Goal: Information Seeking & Learning: Learn about a topic

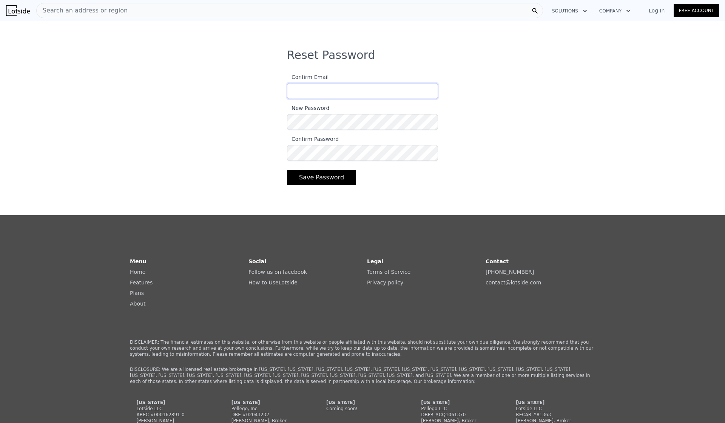
type input "aapllover@gmail.com"
click at [337, 182] on button "Save Password" at bounding box center [321, 177] width 69 height 15
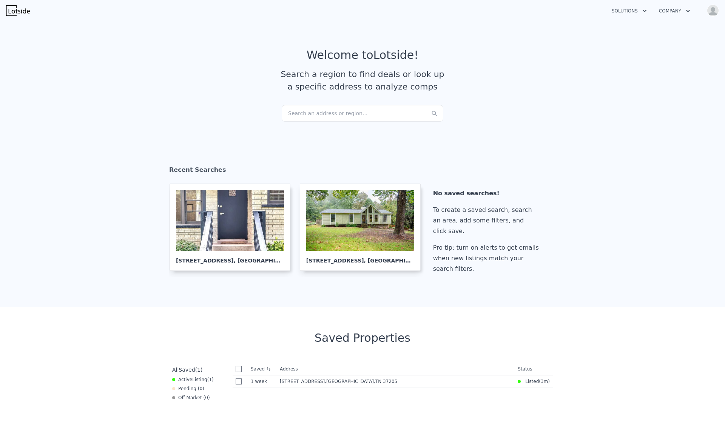
click at [342, 113] on div "Search an address or region..." at bounding box center [363, 113] width 162 height 17
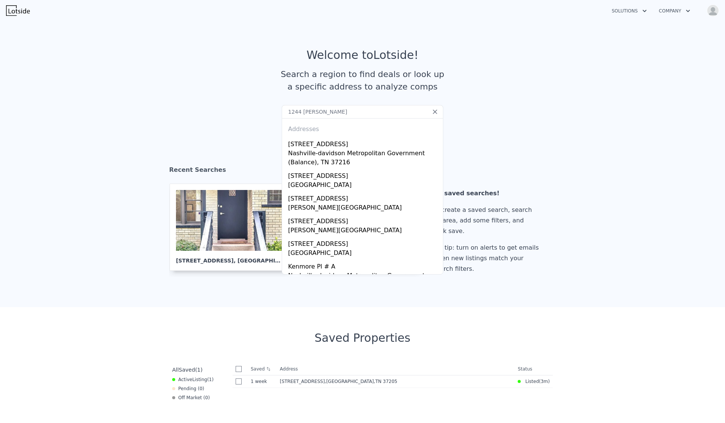
type input "1244 kenmore nashvi"
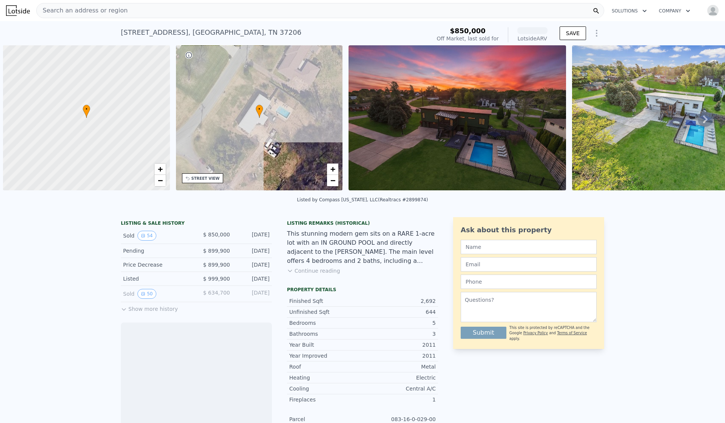
scroll to position [0, 3]
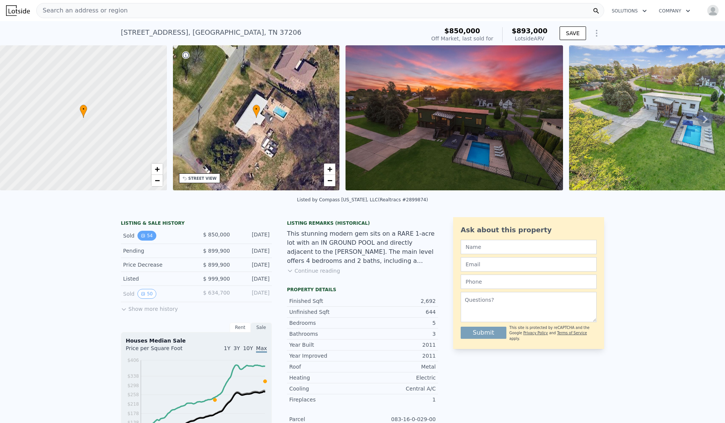
click at [148, 241] on button "54" at bounding box center [146, 236] width 19 height 10
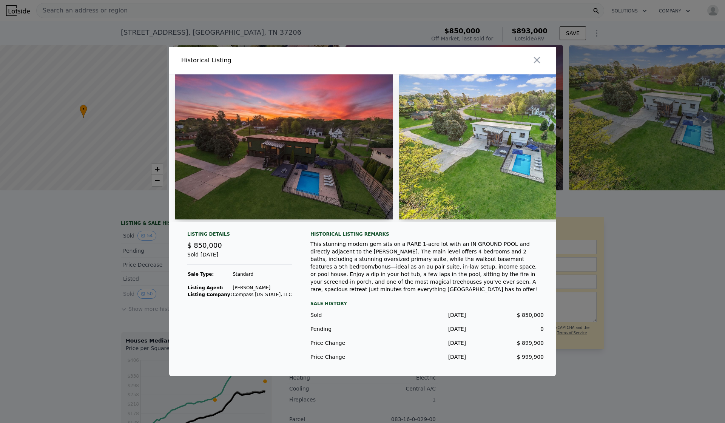
drag, startPoint x: 185, startPoint y: 223, endPoint x: 207, endPoint y: 222, distance: 21.5
click at [207, 222] on div at bounding box center [362, 148] width 387 height 148
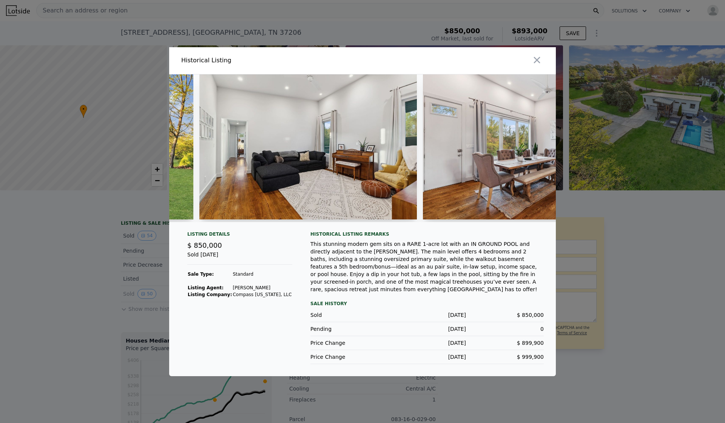
scroll to position [0, 2236]
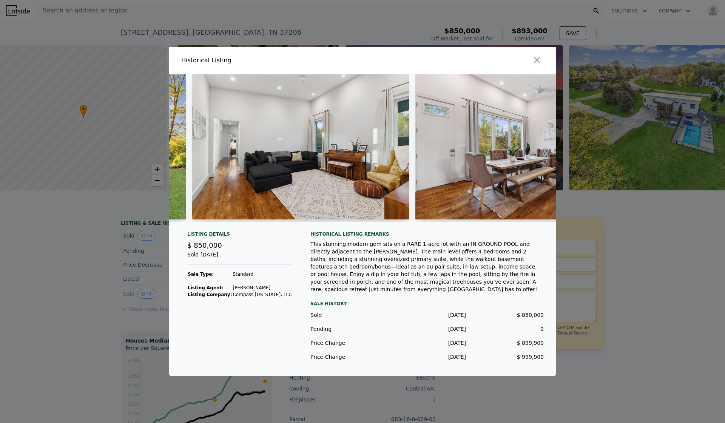
click at [393, 255] on div "This stunning modern gem sits on a RARE 1-acre lot with an IN GROUND POOL and d…" at bounding box center [427, 266] width 233 height 53
click at [637, 266] on div at bounding box center [362, 211] width 725 height 423
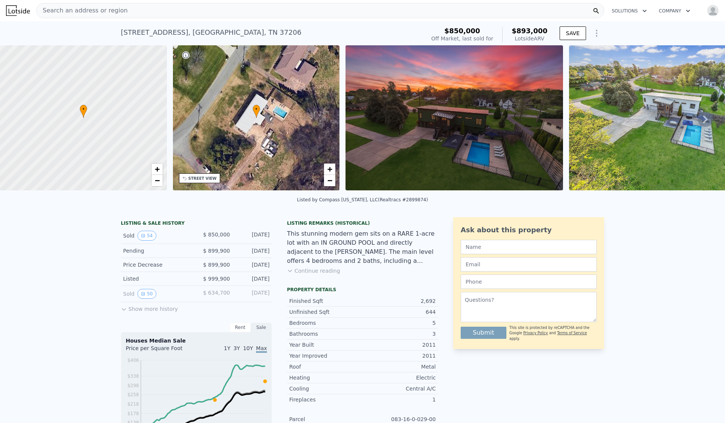
click at [148, 313] on button "Show more history" at bounding box center [149, 307] width 57 height 11
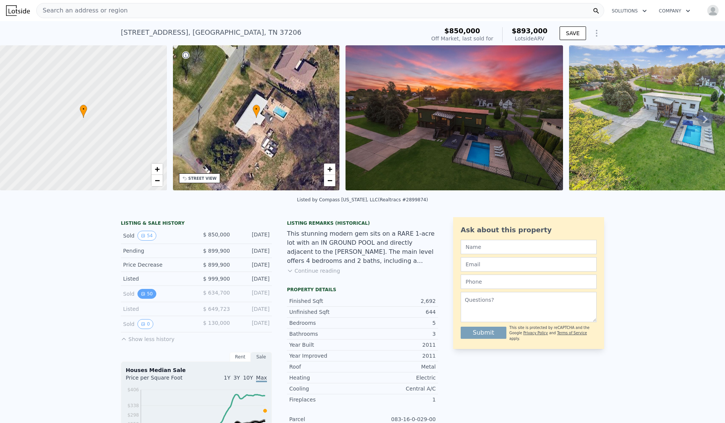
click at [143, 299] on button "50" at bounding box center [146, 294] width 19 height 10
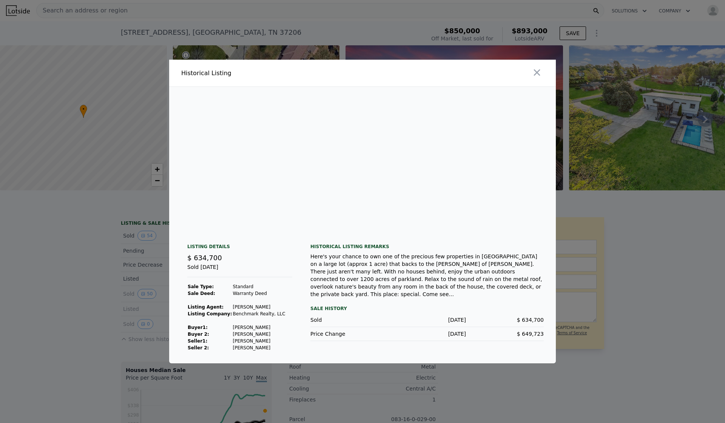
scroll to position [0, 1897]
drag, startPoint x: 188, startPoint y: 235, endPoint x: 337, endPoint y: 230, distance: 148.9
click at [91, 291] on div at bounding box center [362, 211] width 725 height 423
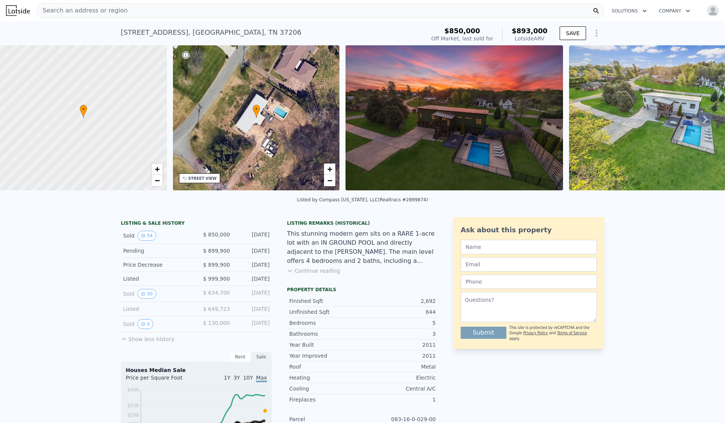
click at [173, 13] on div "Search an address or region" at bounding box center [320, 10] width 568 height 15
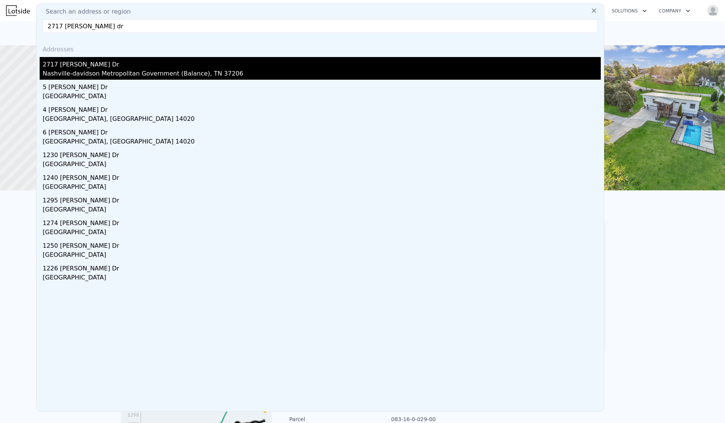
type input "2717 [PERSON_NAME] dr"
click at [140, 62] on div "2717 [PERSON_NAME] Dr" at bounding box center [322, 63] width 558 height 12
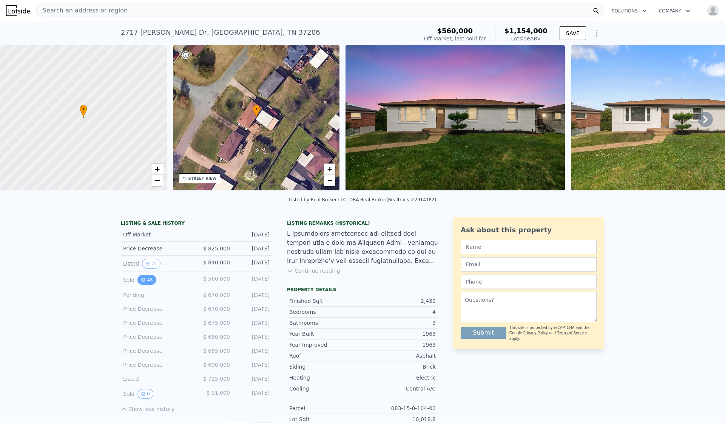
click at [149, 285] on button "48" at bounding box center [146, 280] width 19 height 10
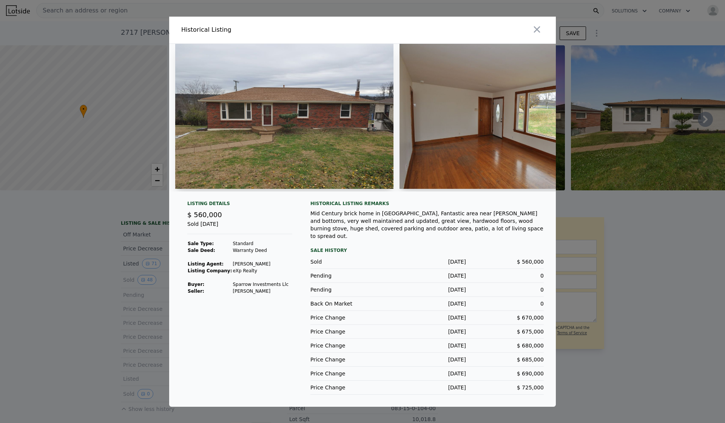
click at [166, 212] on div at bounding box center [362, 211] width 725 height 423
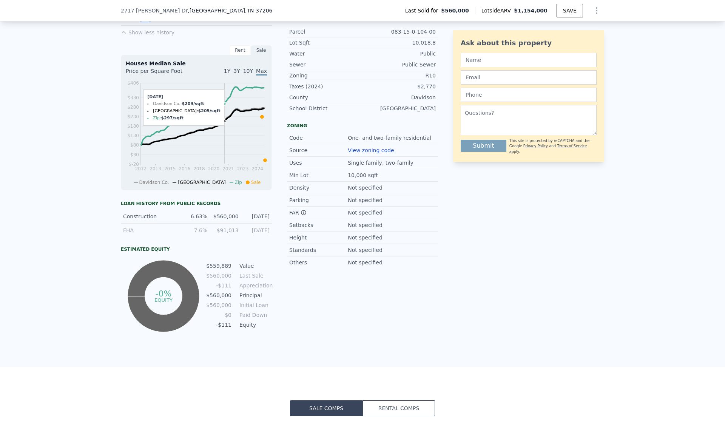
scroll to position [375, 0]
